Goal: Navigation & Orientation: Find specific page/section

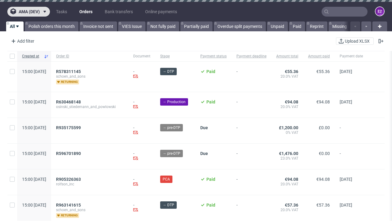
click at [28, 12] on span "ama (dev)" at bounding box center [29, 11] width 21 height 4
